Goal: Task Accomplishment & Management: Manage account settings

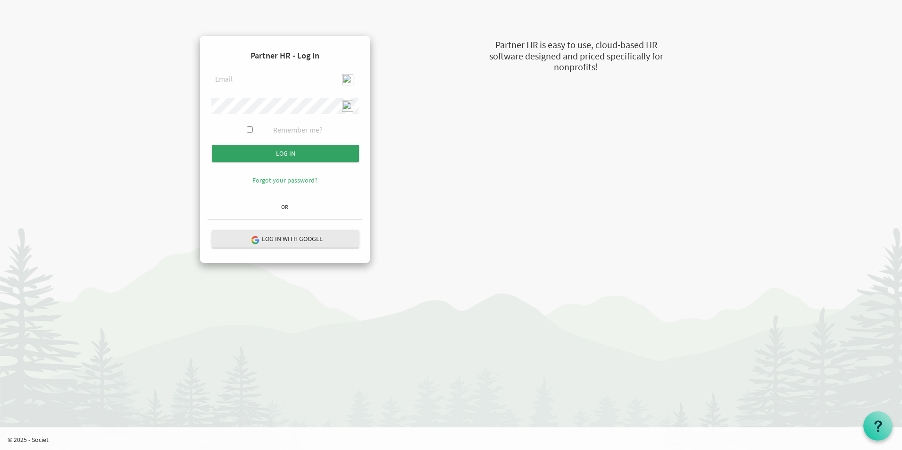
type input "[EMAIL_ADDRESS][DOMAIN_NAME]"
click at [285, 155] on input "submit" at bounding box center [285, 153] width 147 height 17
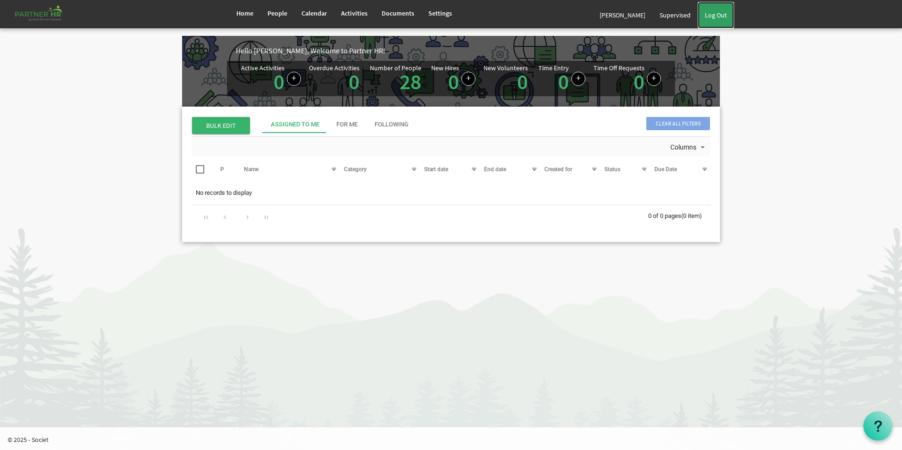
click at [718, 15] on link "Log Out" at bounding box center [715, 15] width 36 height 26
